Goal: Task Accomplishment & Management: Use online tool/utility

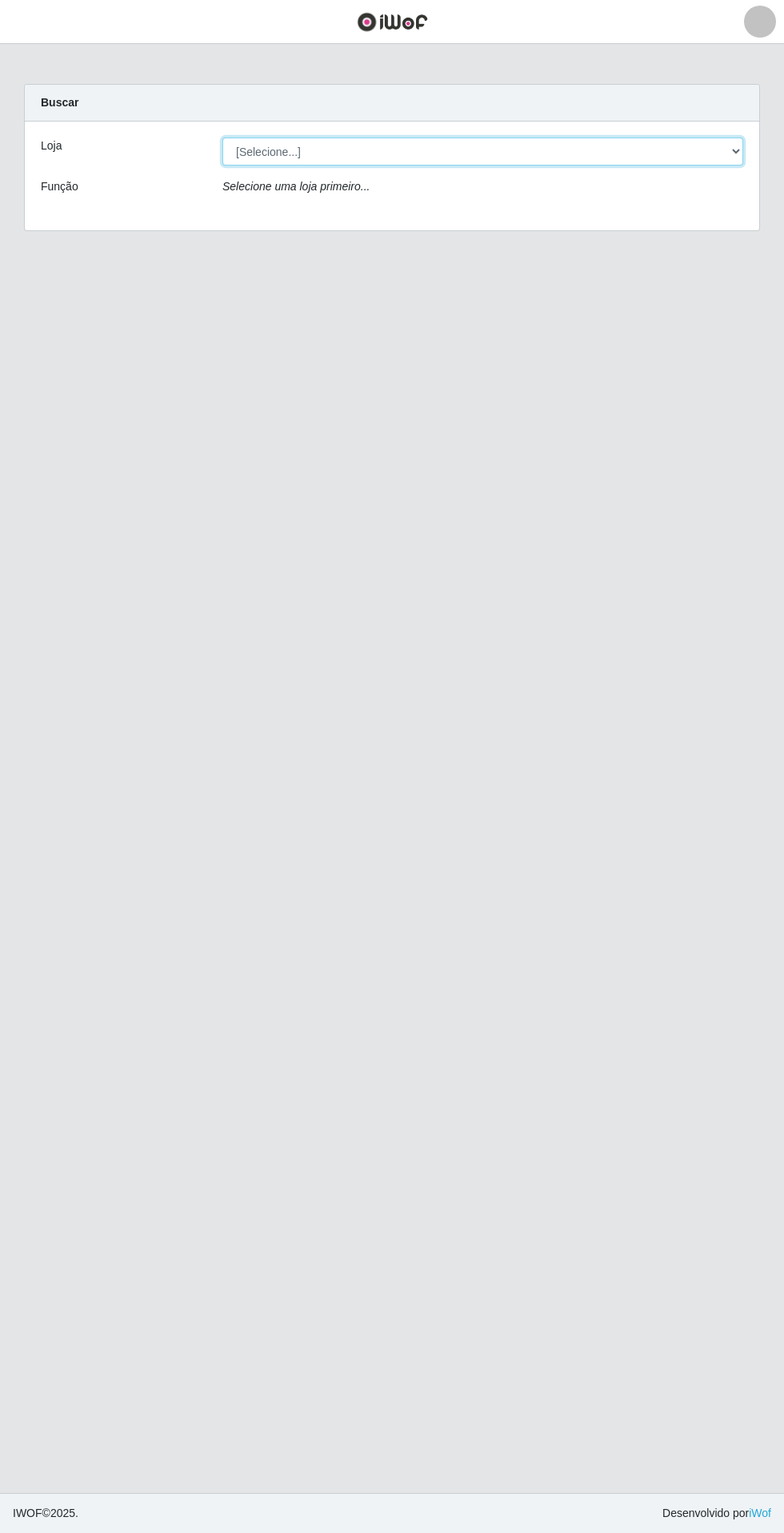
click at [489, 146] on select "[Selecione...] Extrabom - Loja 05 [GEOGRAPHIC_DATA]" at bounding box center [482, 151] width 521 height 28
select select "494"
click at [222, 138] on select "[Selecione...] Extrabom - Loja 05 [GEOGRAPHIC_DATA]" at bounding box center [482, 151] width 521 height 28
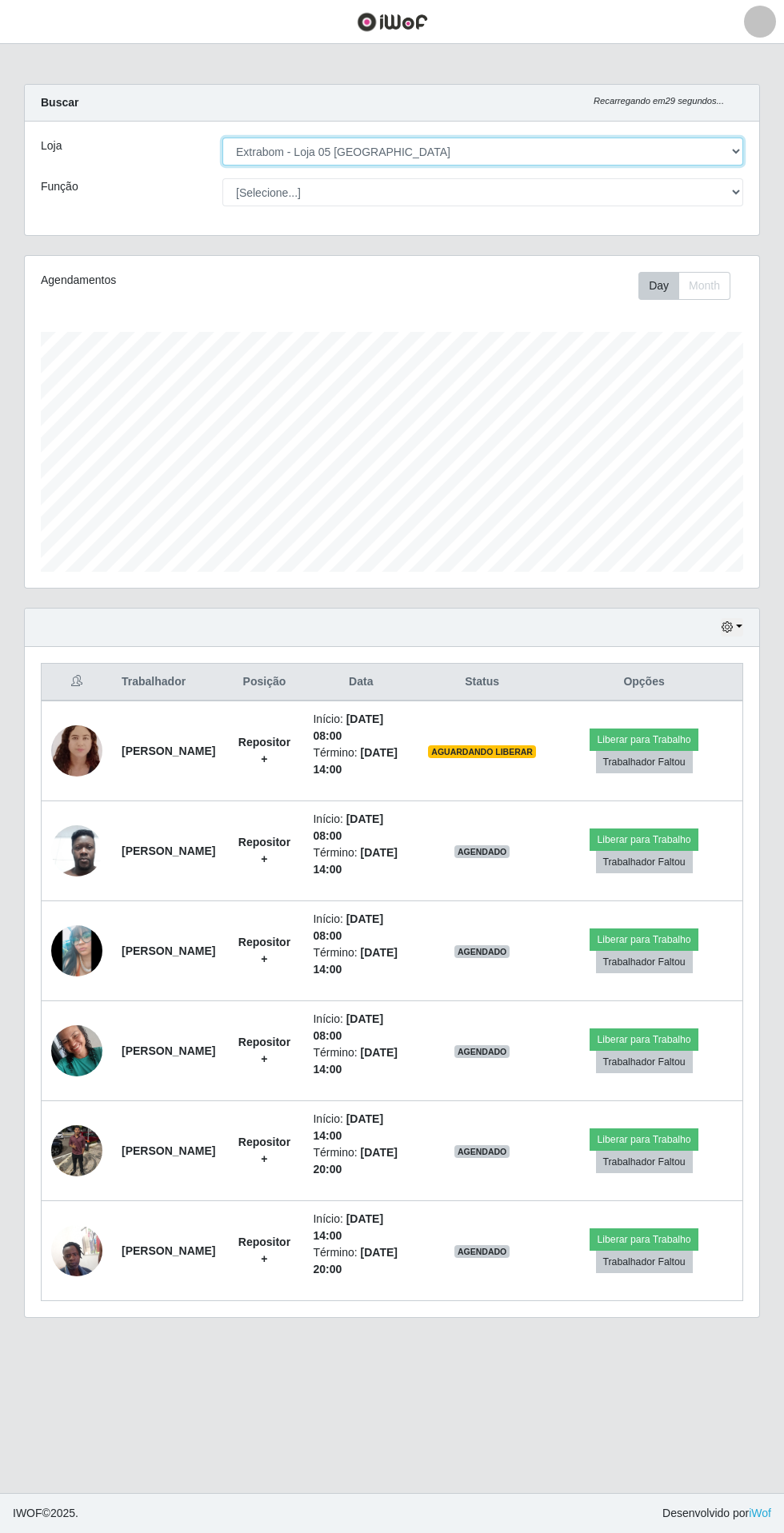
scroll to position [332, 734]
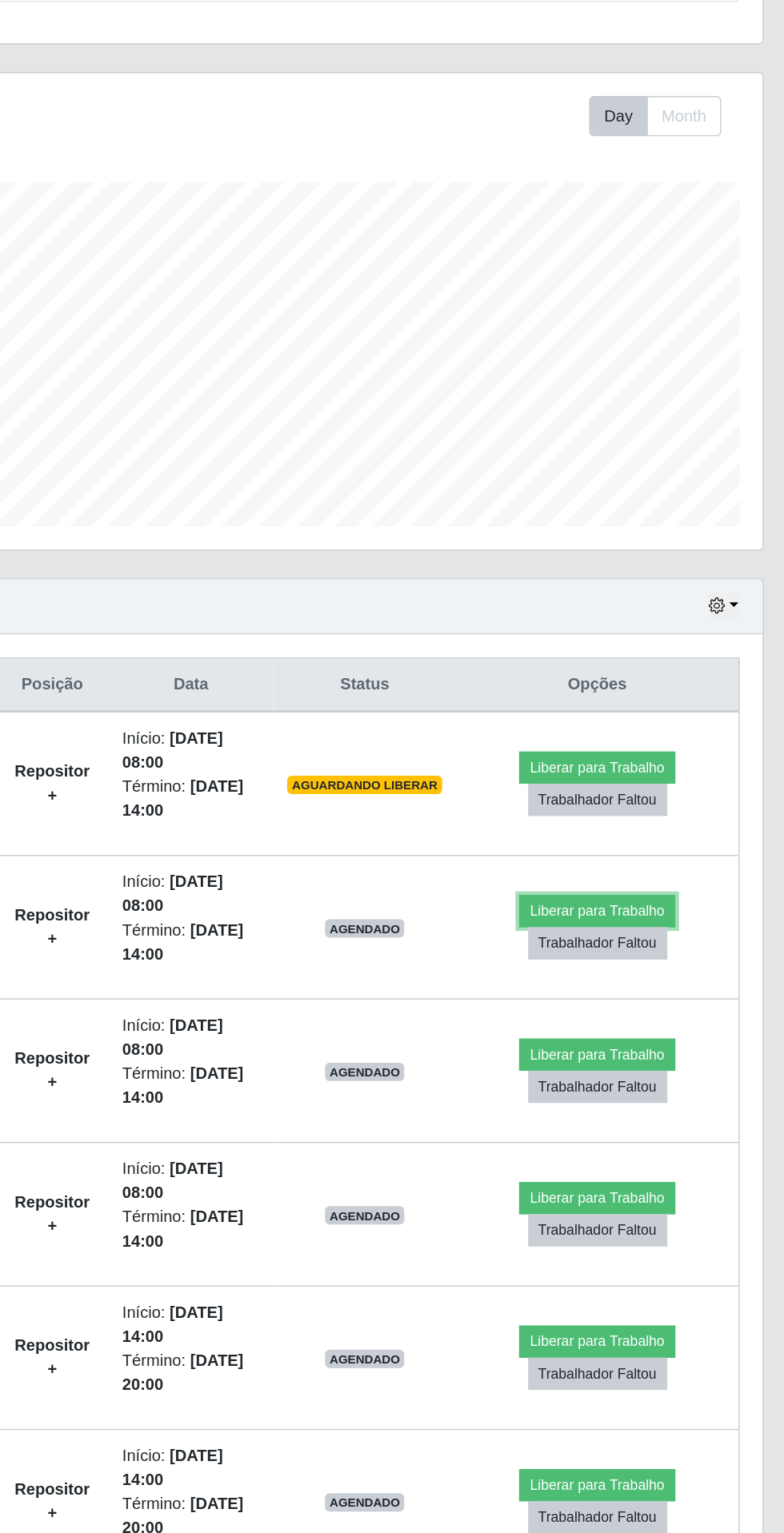
click at [670, 837] on button "Liberar para Trabalho" at bounding box center [643, 840] width 108 height 22
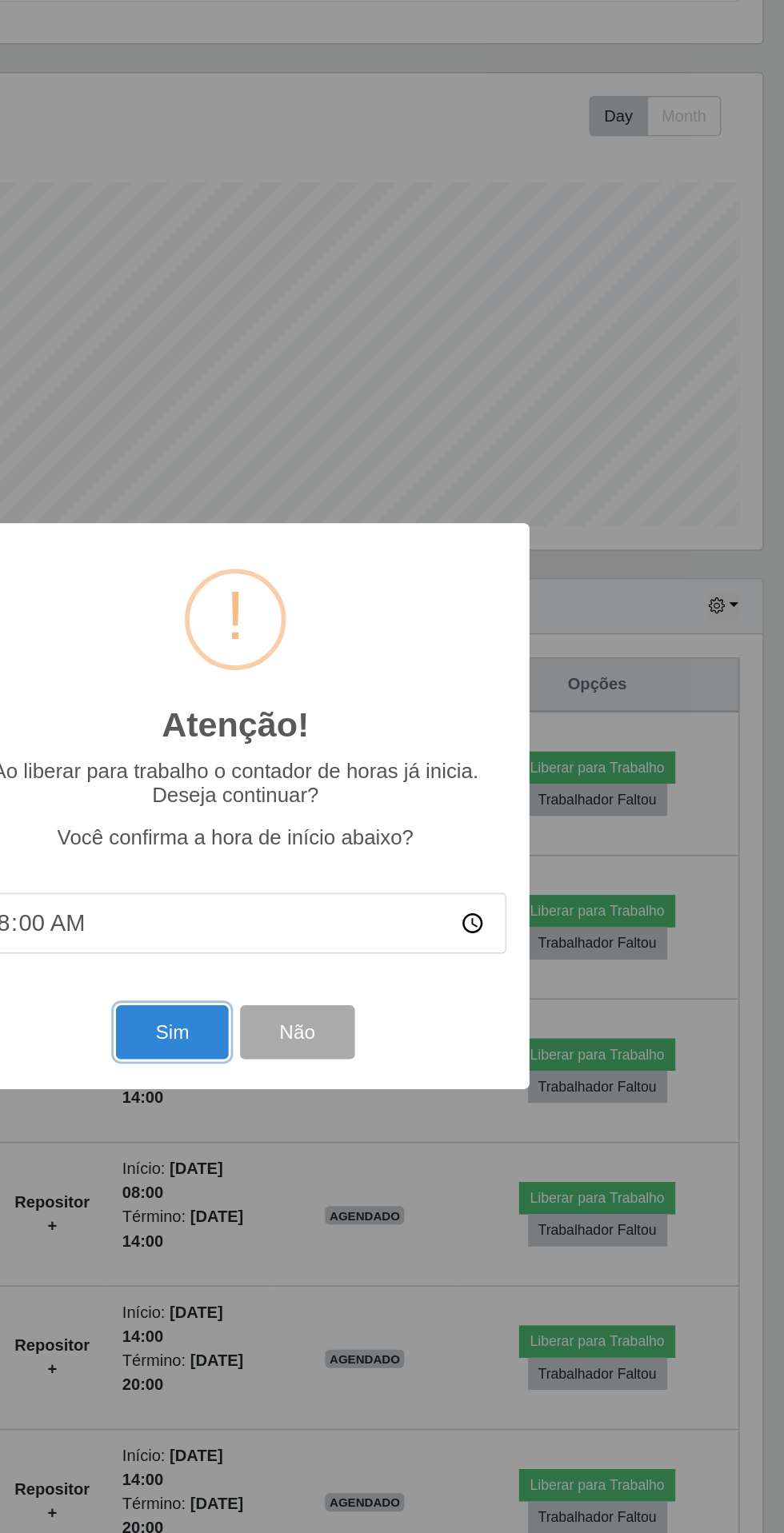
click at [335, 943] on button "Sim" at bounding box center [347, 924] width 77 height 37
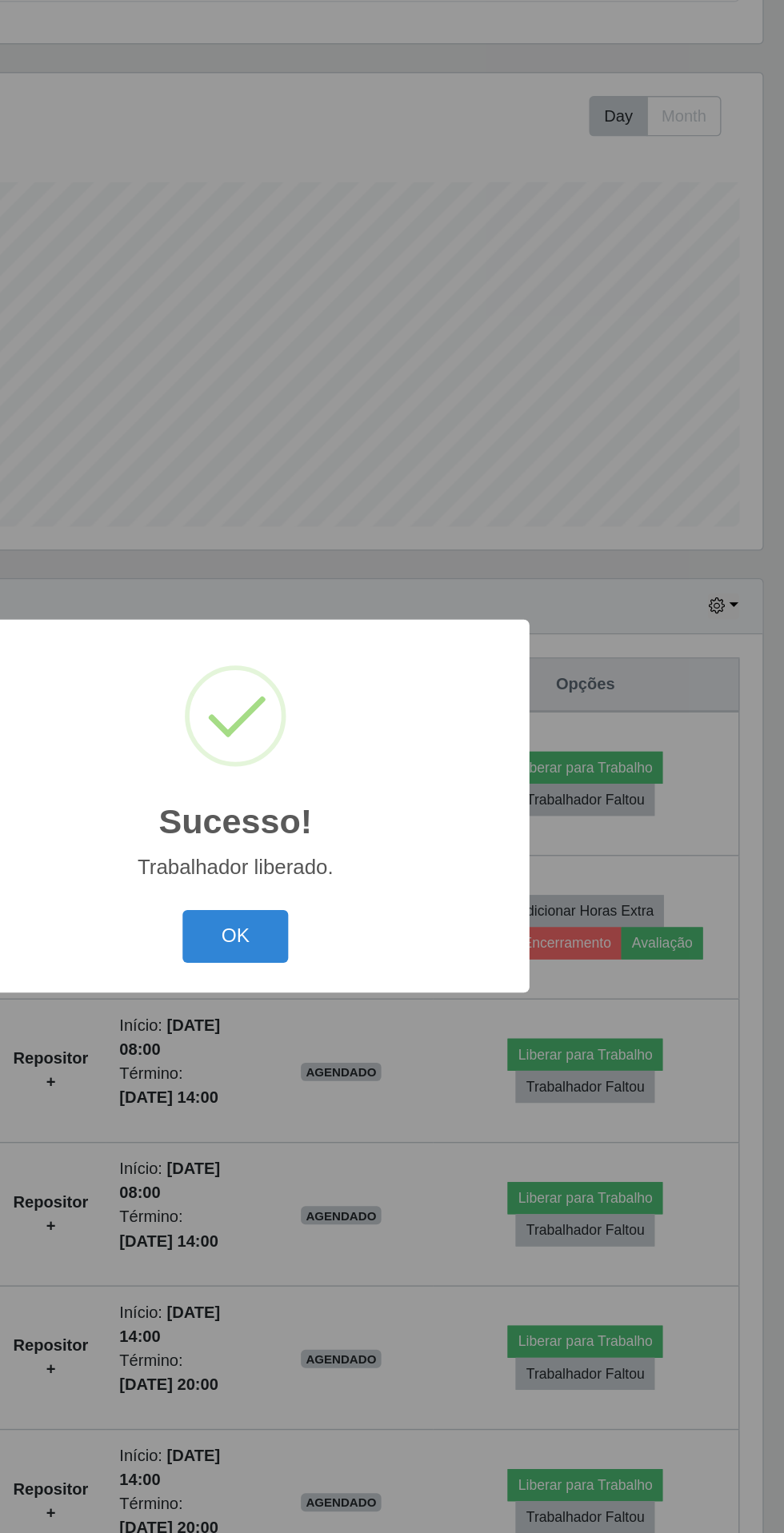
click at [392, 877] on button "OK" at bounding box center [392, 858] width 75 height 37
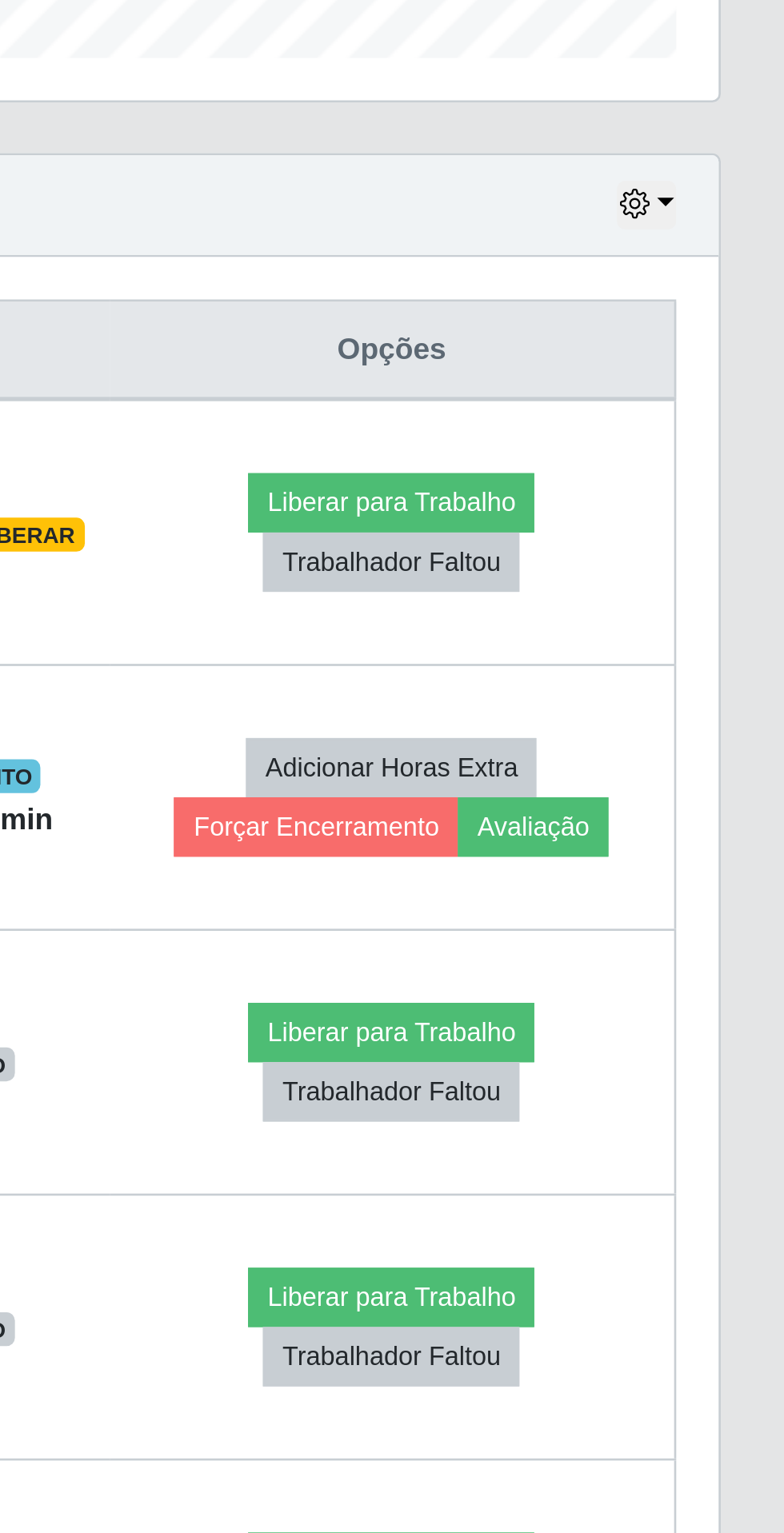
scroll to position [0, 0]
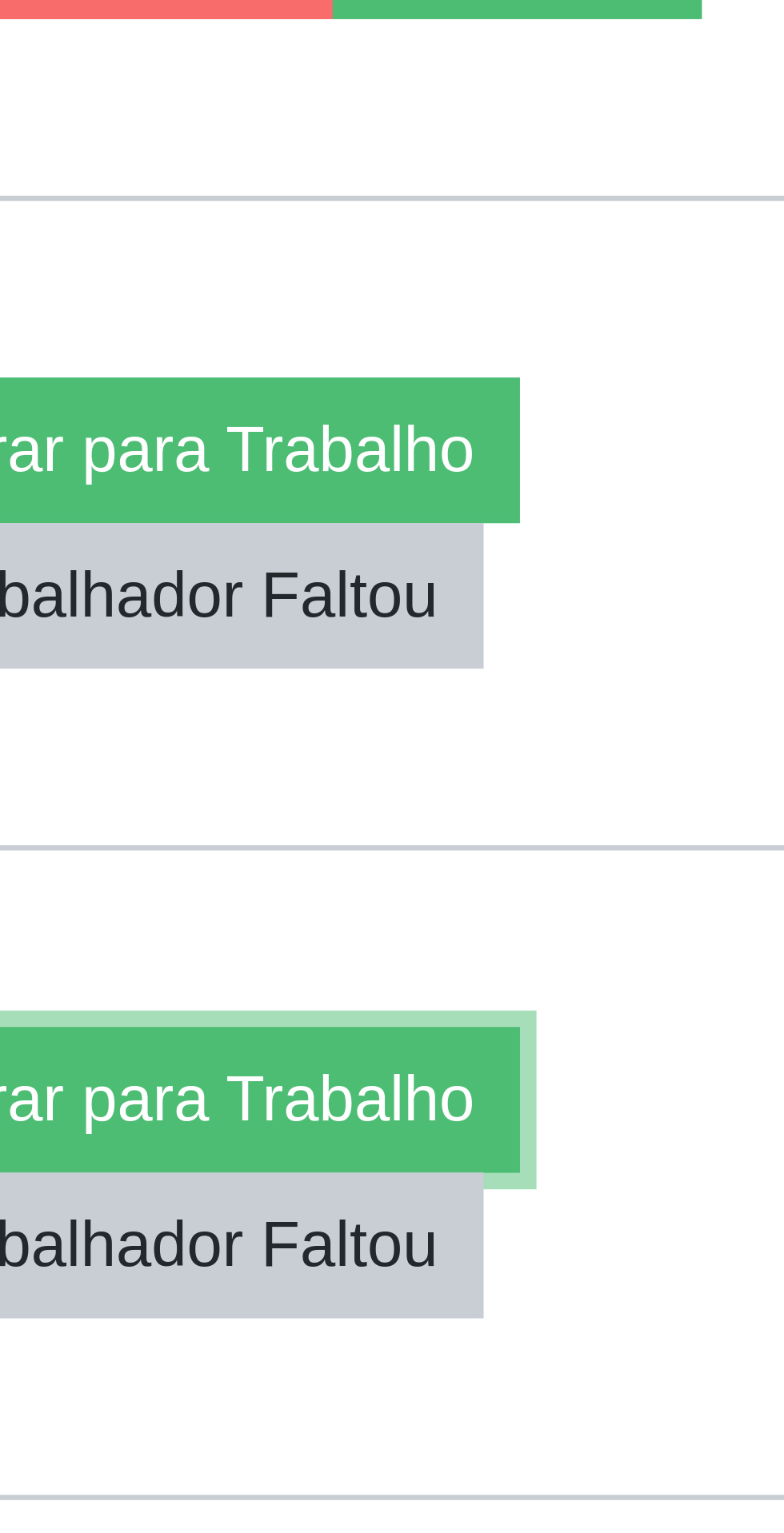
click at [674, 1037] on button "Liberar para Trabalho" at bounding box center [634, 1039] width 108 height 22
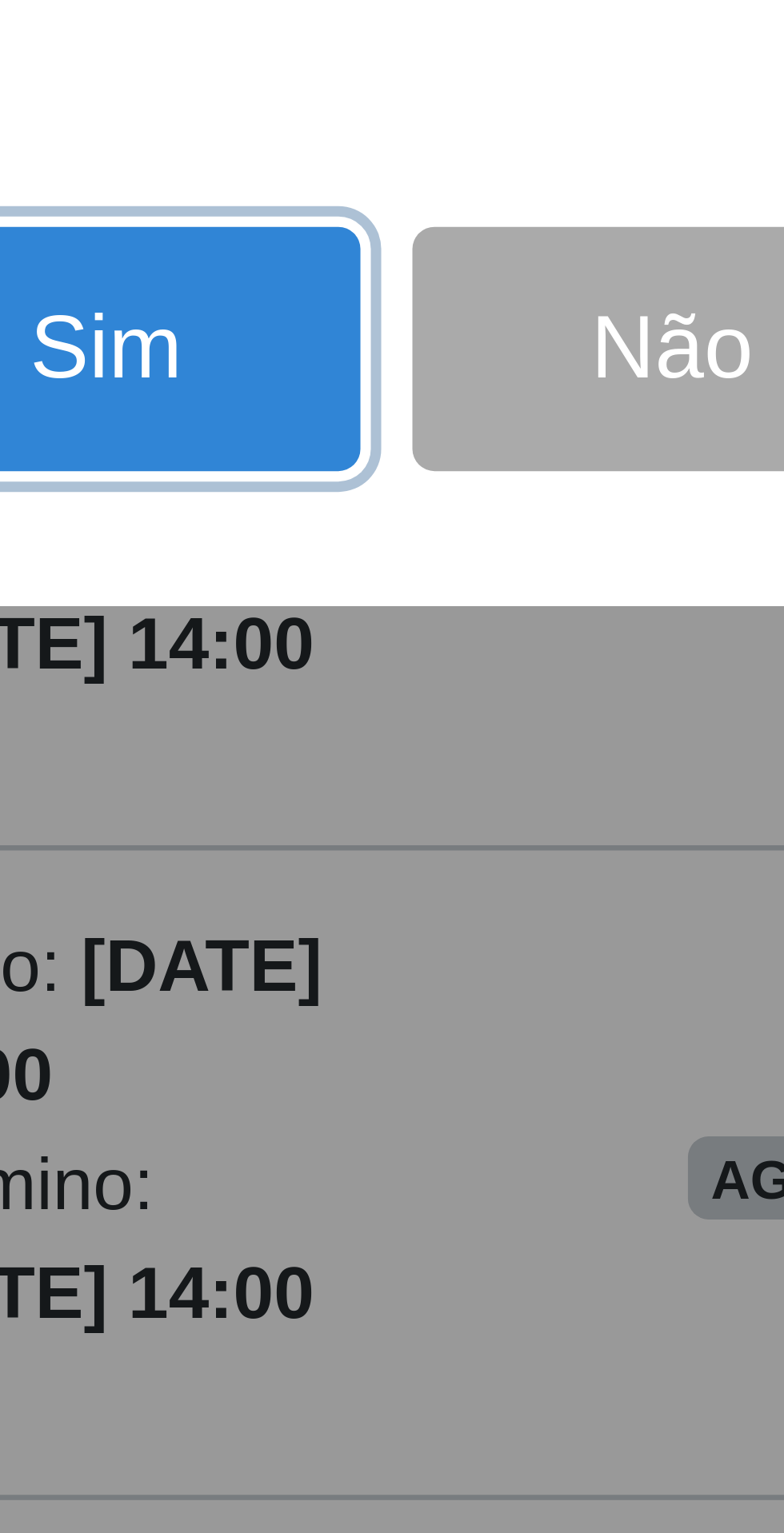
click at [361, 943] on button "Sim" at bounding box center [347, 924] width 77 height 37
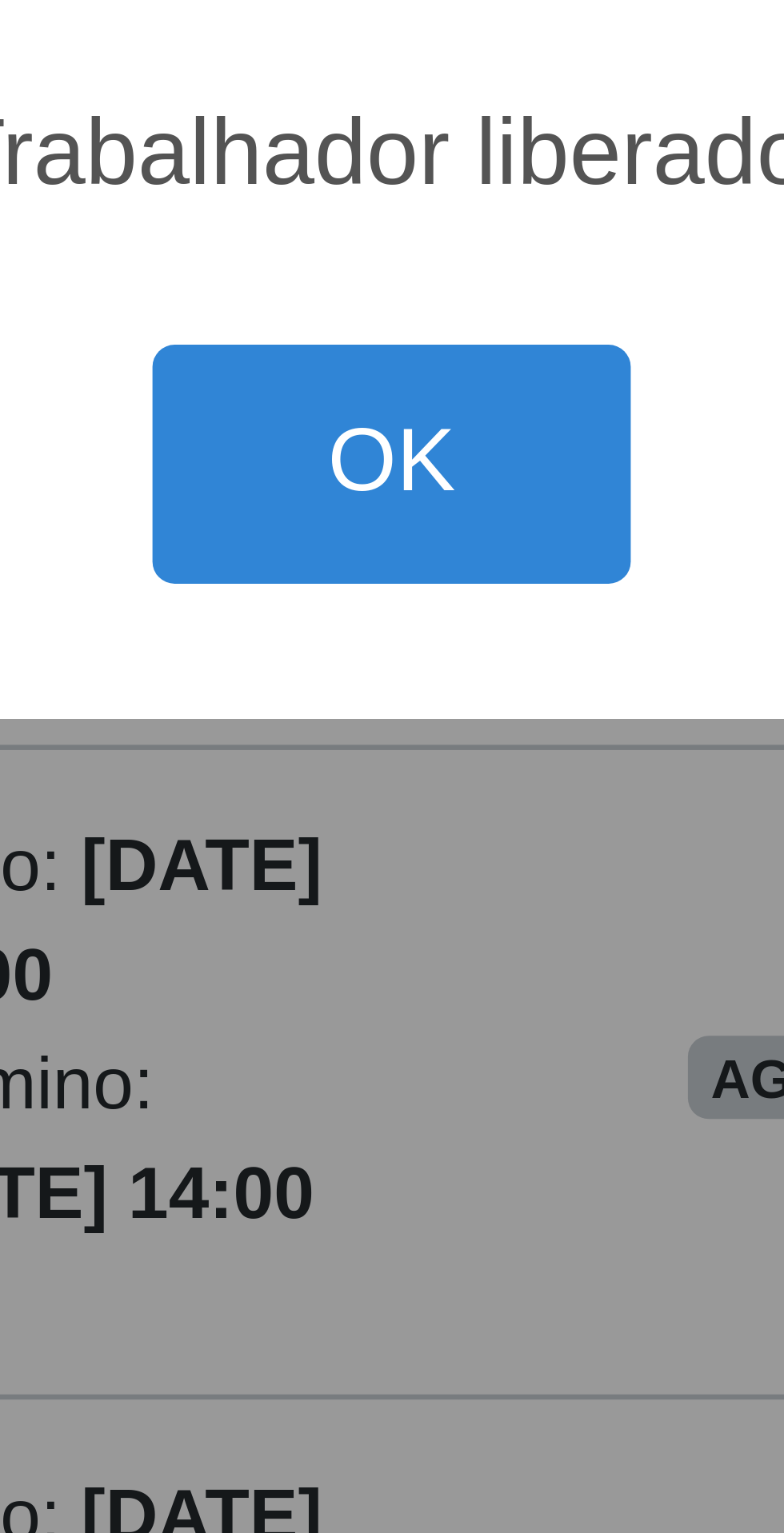
click at [395, 877] on button "OK" at bounding box center [392, 858] width 75 height 37
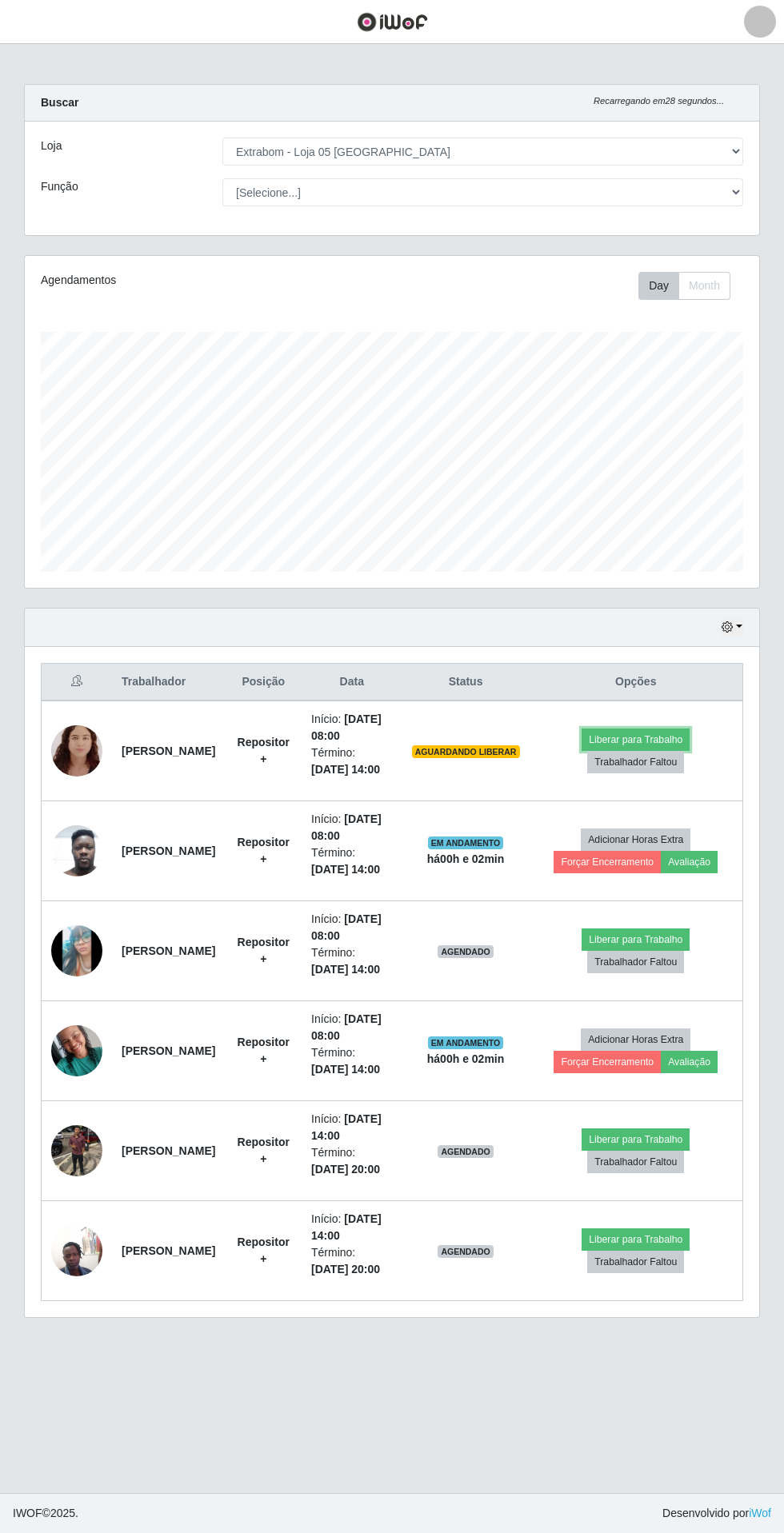
click at [651, 738] on button "Liberar para Trabalho" at bounding box center [634, 740] width 108 height 22
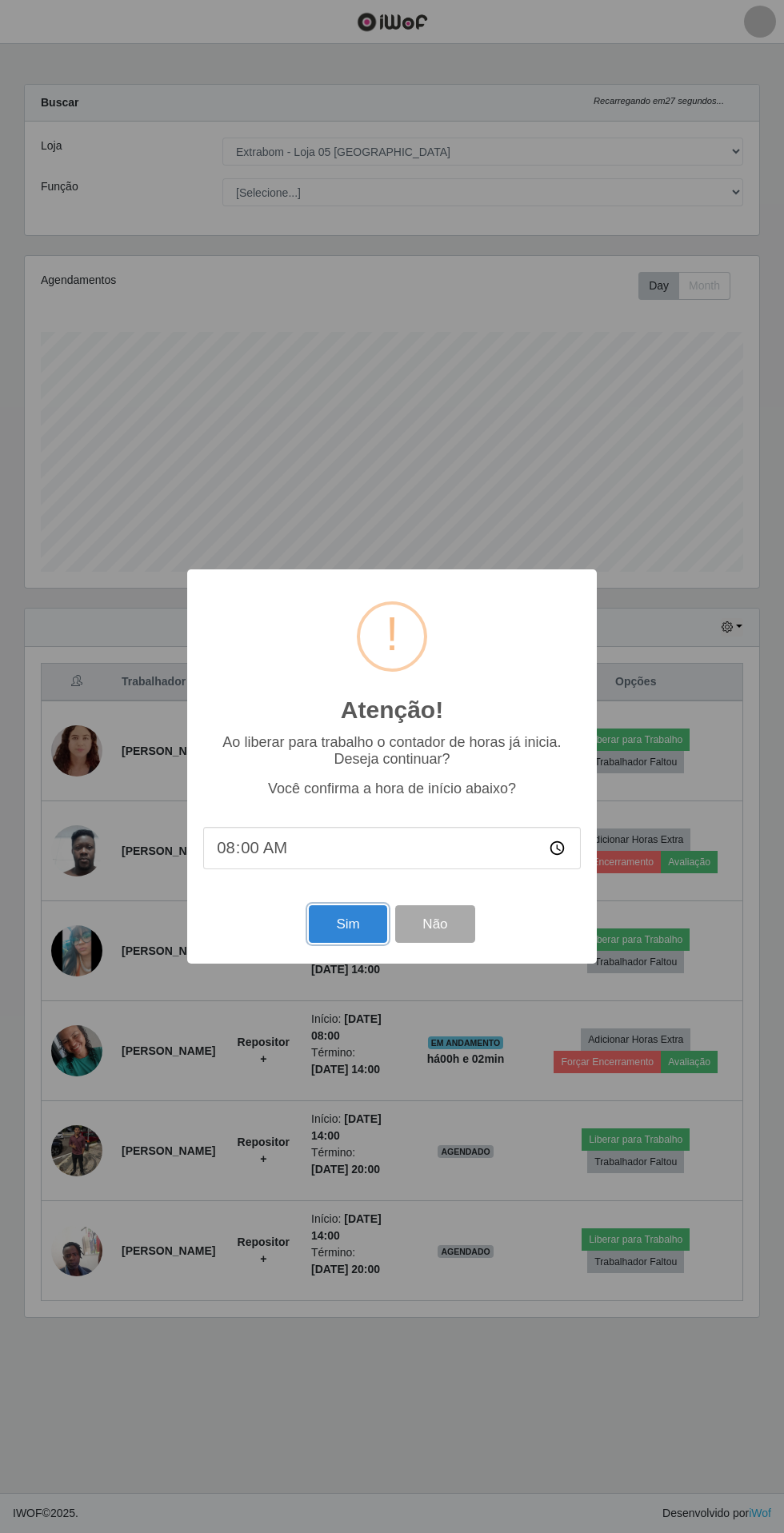
click at [335, 906] on button "Sim" at bounding box center [347, 924] width 77 height 37
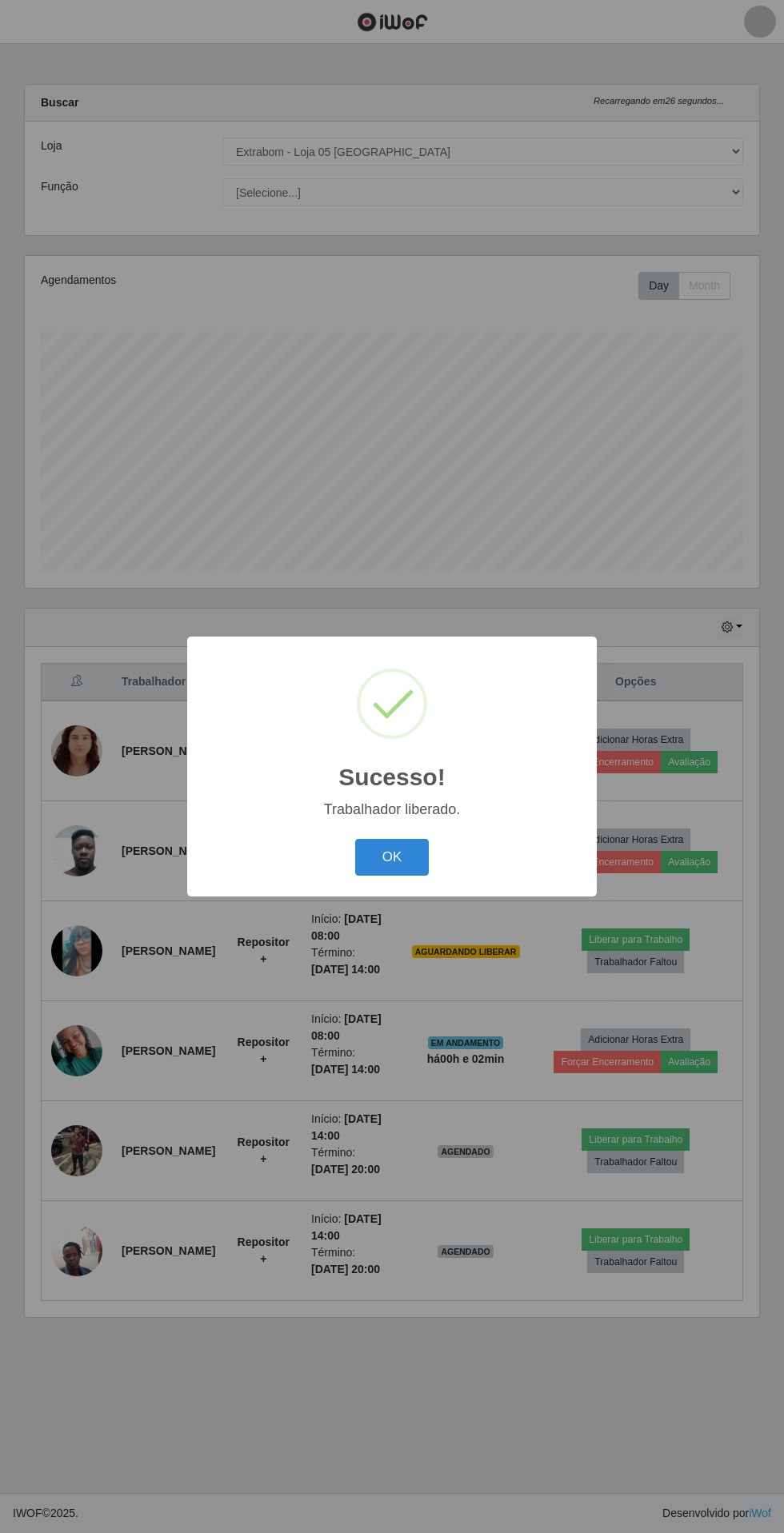
click at [403, 849] on button "OK" at bounding box center [392, 858] width 75 height 37
